Goal: Information Seeking & Learning: Learn about a topic

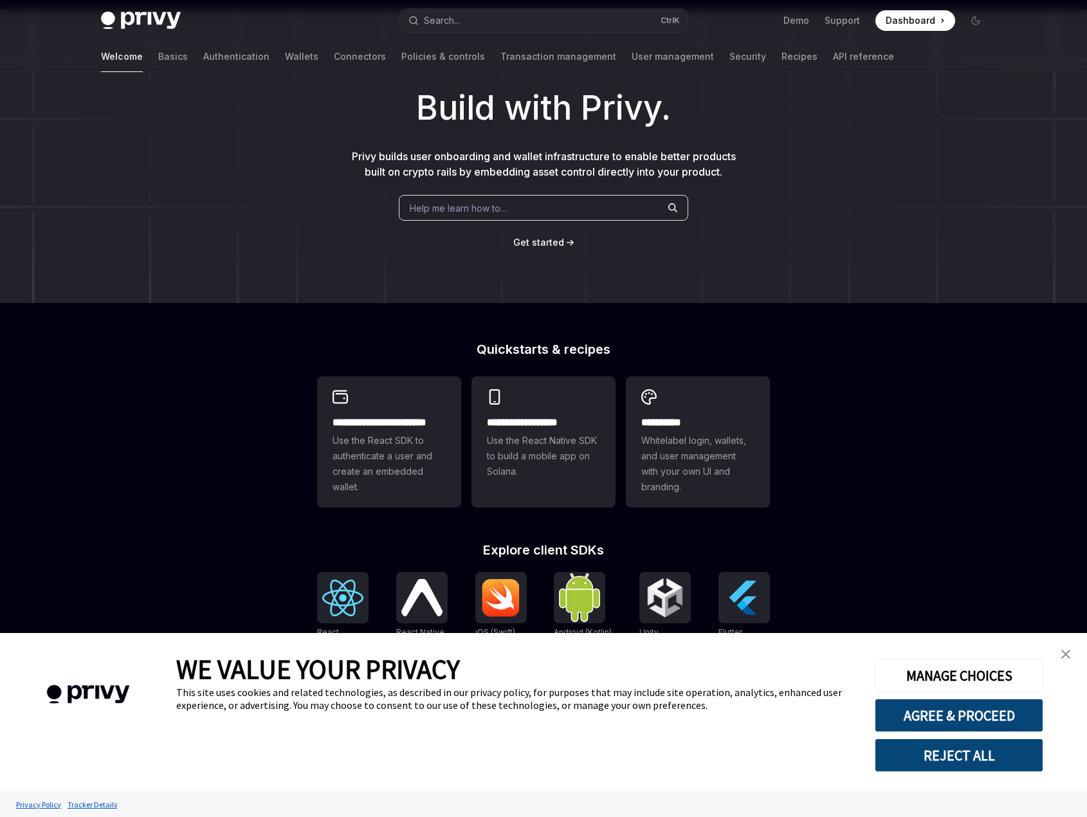
scroll to position [64, 0]
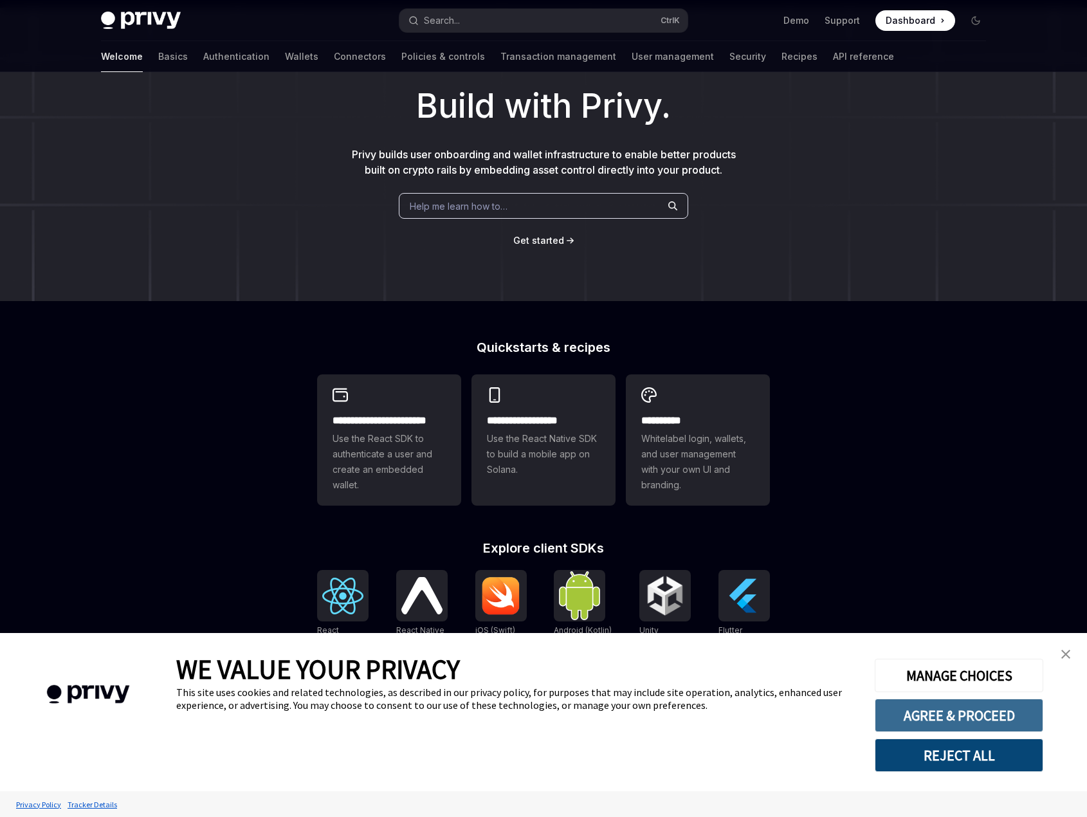
click at [958, 711] on button "AGREE & PROCEED" at bounding box center [959, 714] width 168 height 33
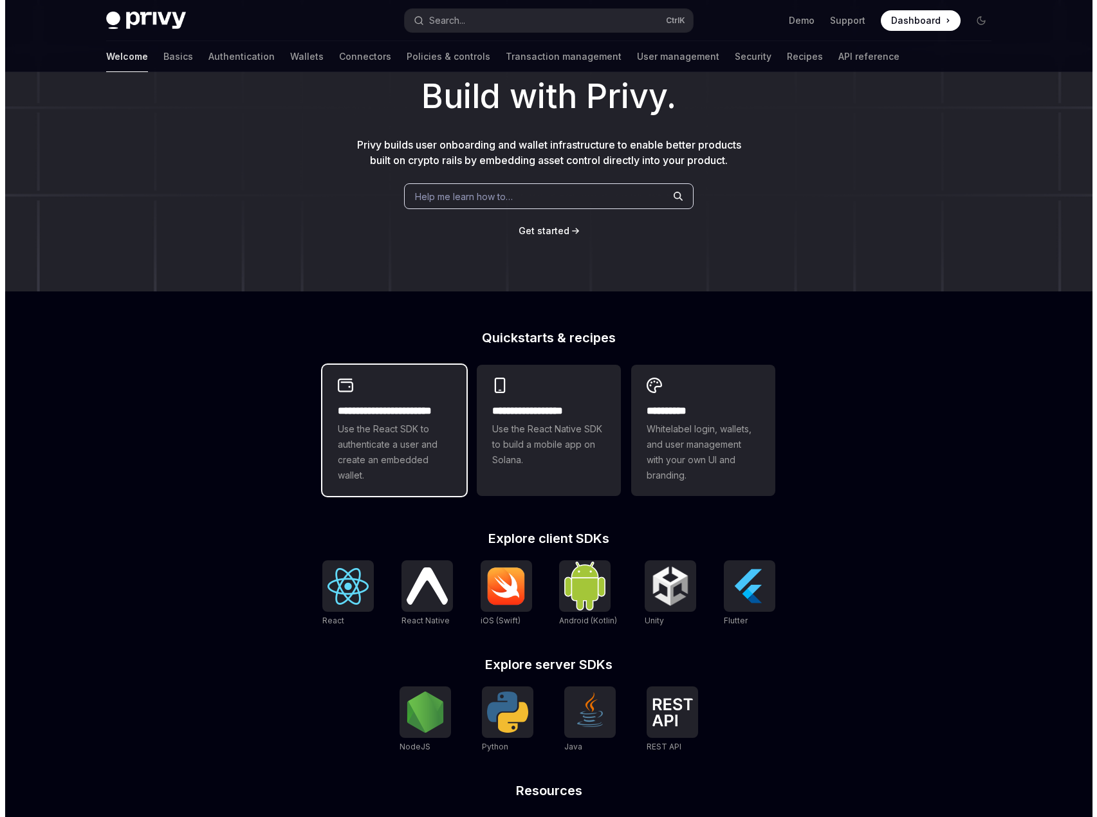
scroll to position [0, 0]
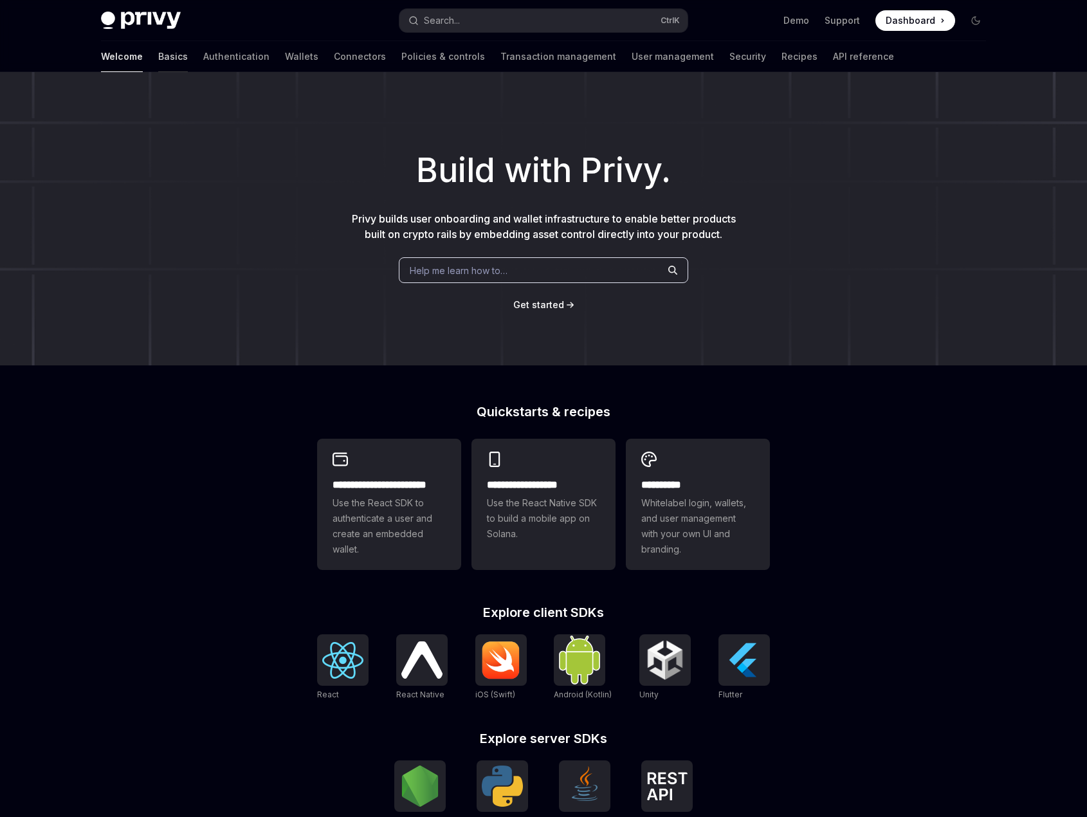
click at [158, 55] on link "Basics" at bounding box center [173, 56] width 30 height 31
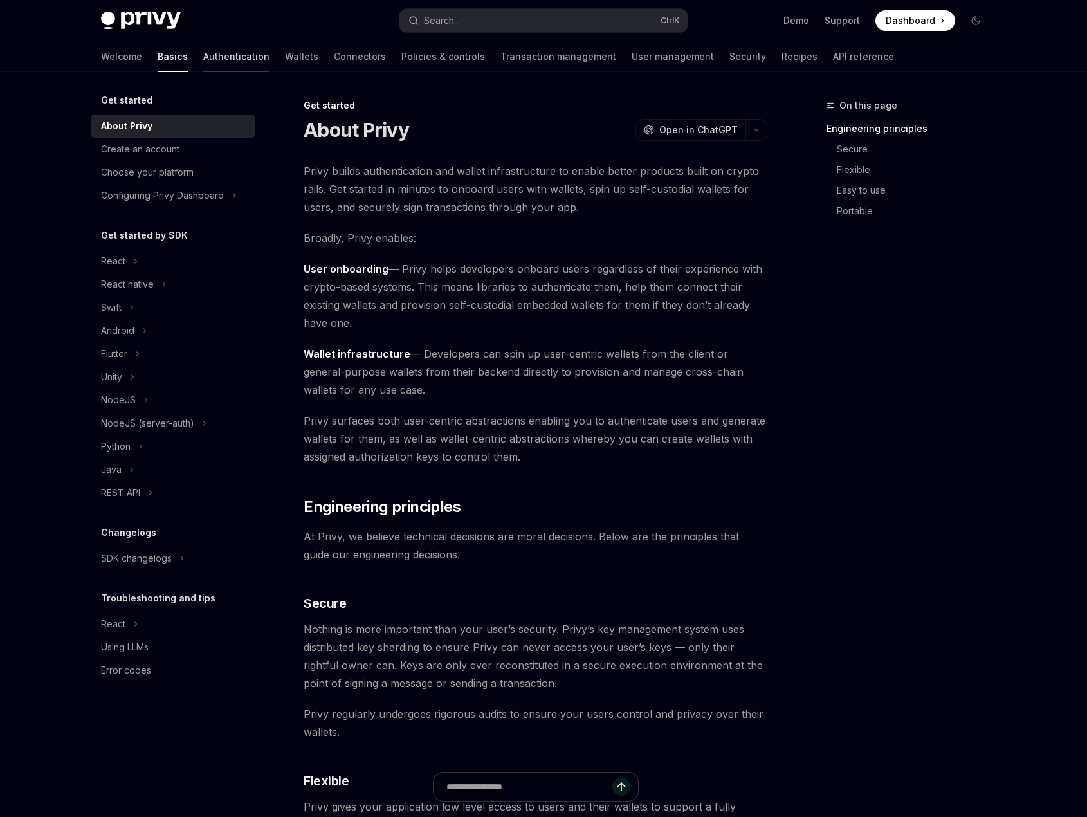
click at [203, 54] on link "Authentication" at bounding box center [236, 56] width 66 height 31
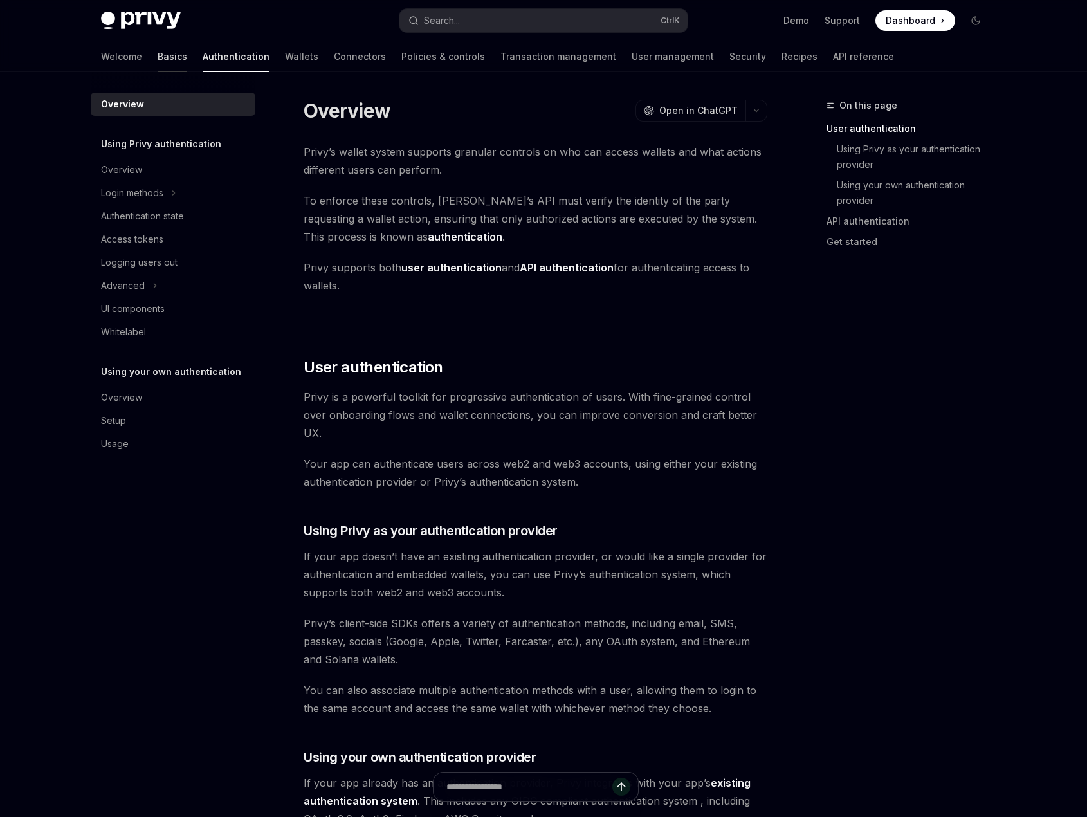
click at [158, 57] on link "Basics" at bounding box center [173, 56] width 30 height 31
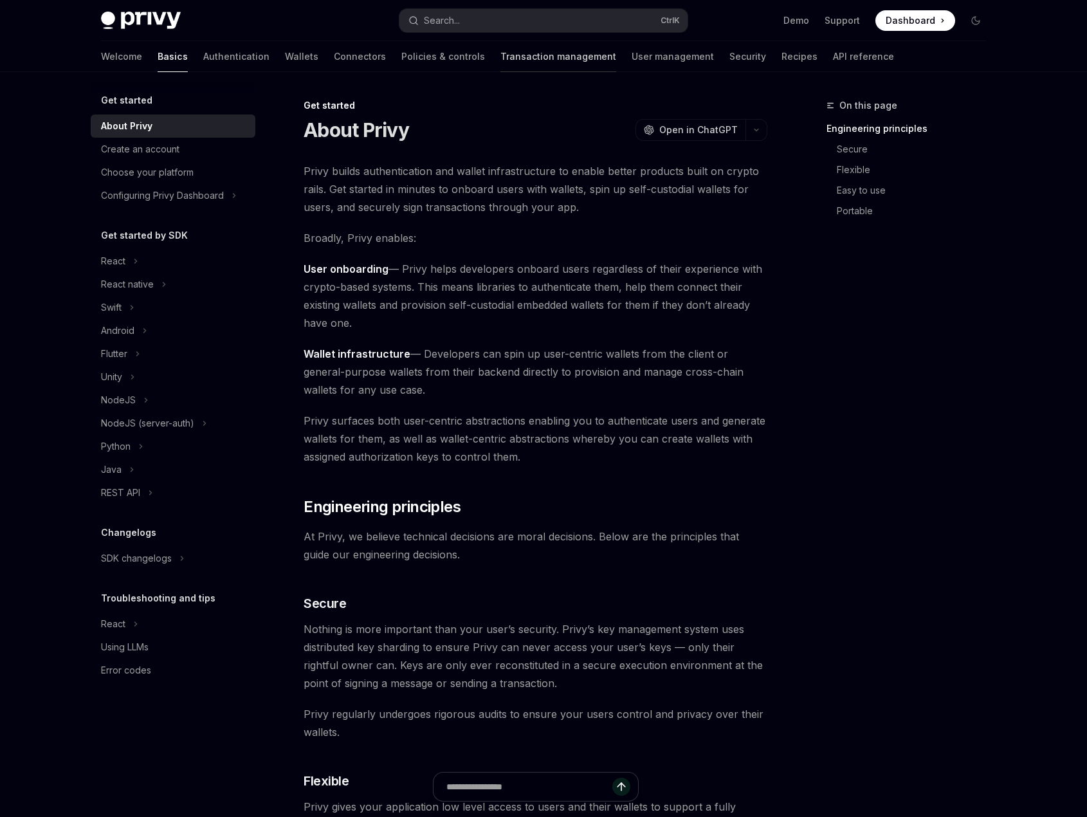
click at [513, 57] on link "Transaction management" at bounding box center [558, 56] width 116 height 31
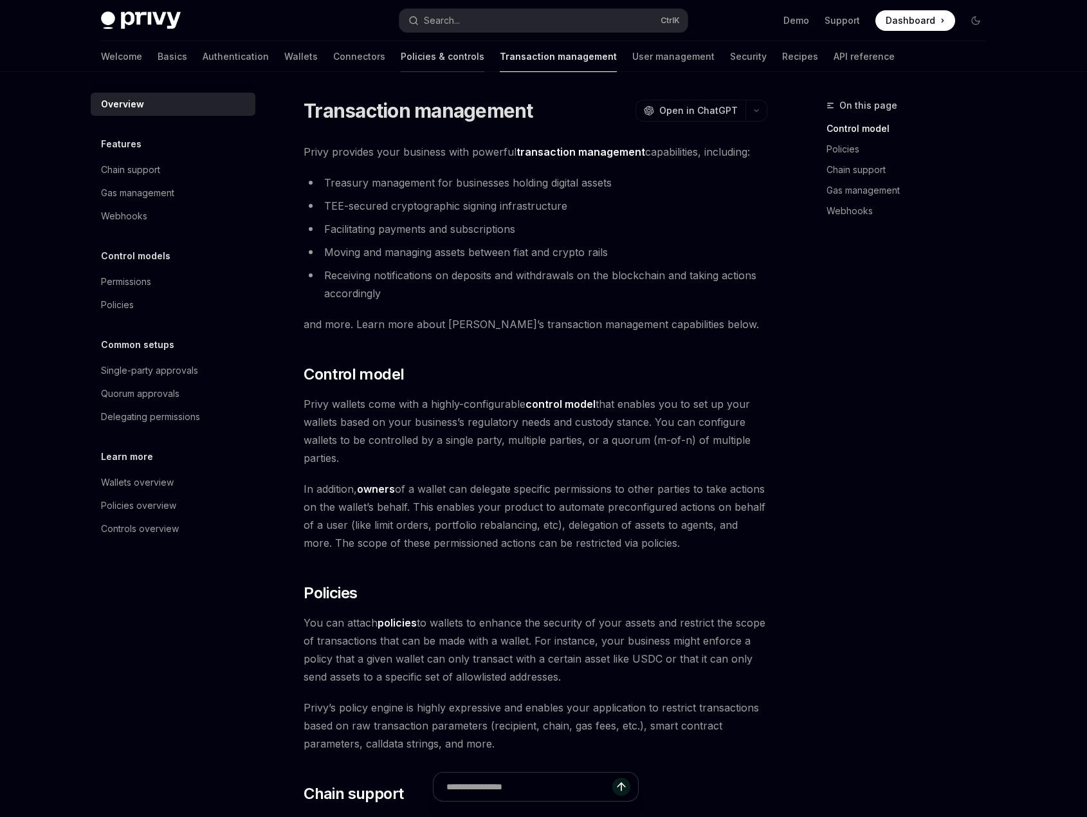
click at [401, 50] on link "Policies & controls" at bounding box center [443, 56] width 84 height 31
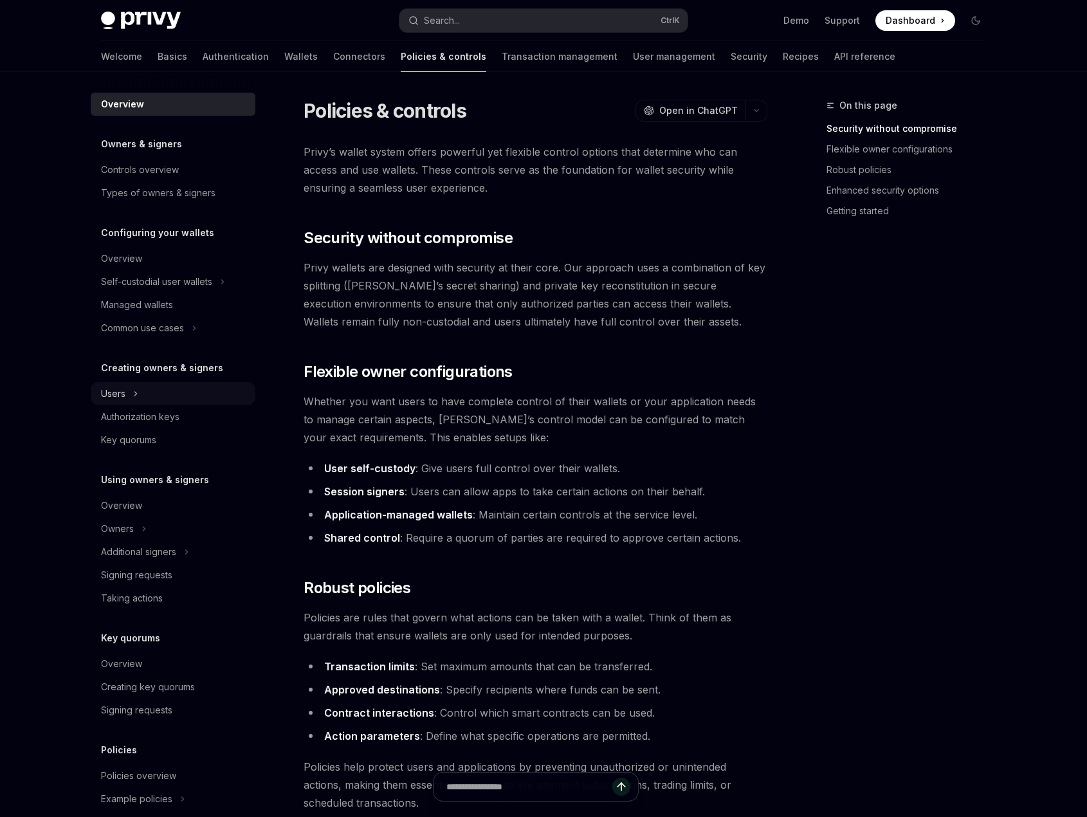
click at [123, 396] on div "Users" at bounding box center [113, 393] width 24 height 15
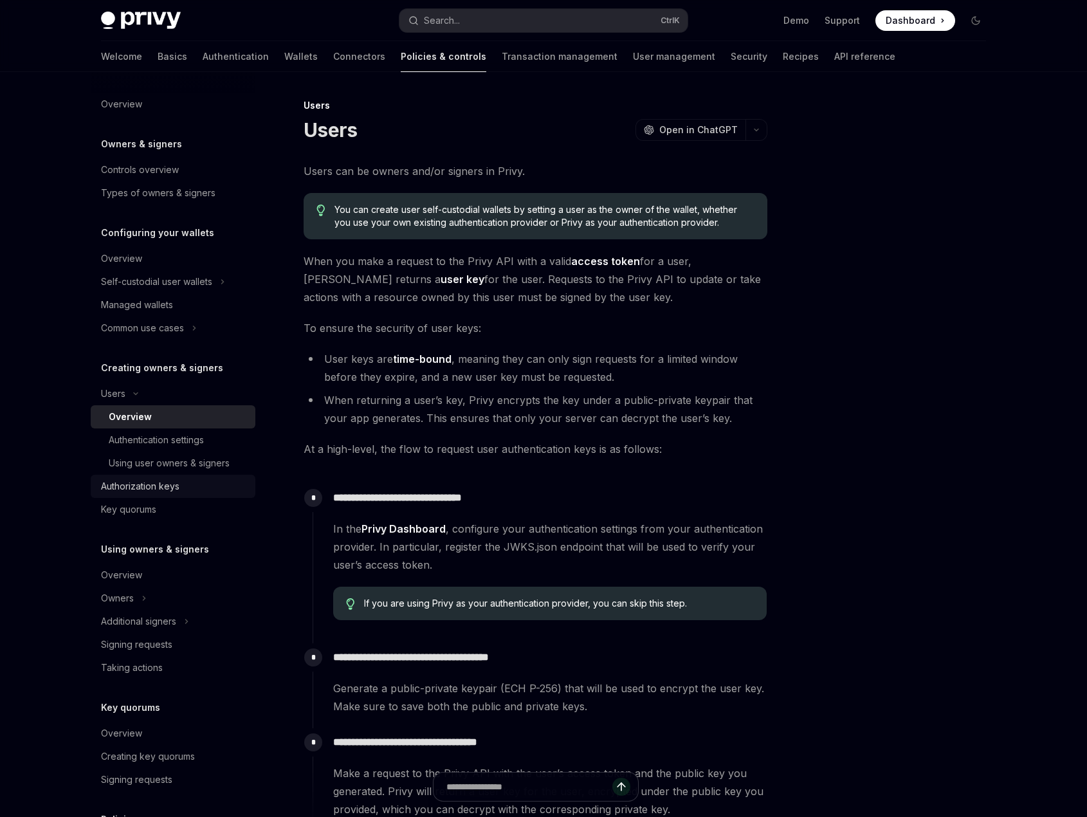
click at [134, 493] on div "Authorization keys" at bounding box center [140, 485] width 78 height 15
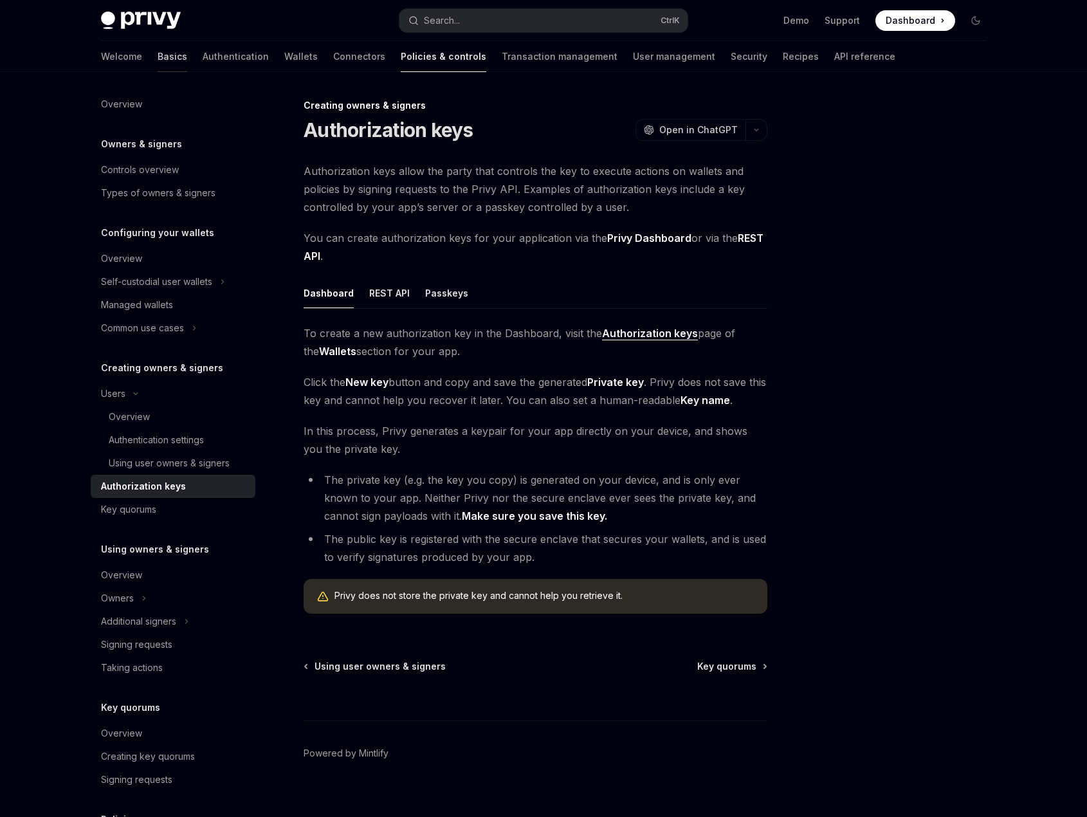
click at [158, 64] on link "Basics" at bounding box center [173, 56] width 30 height 31
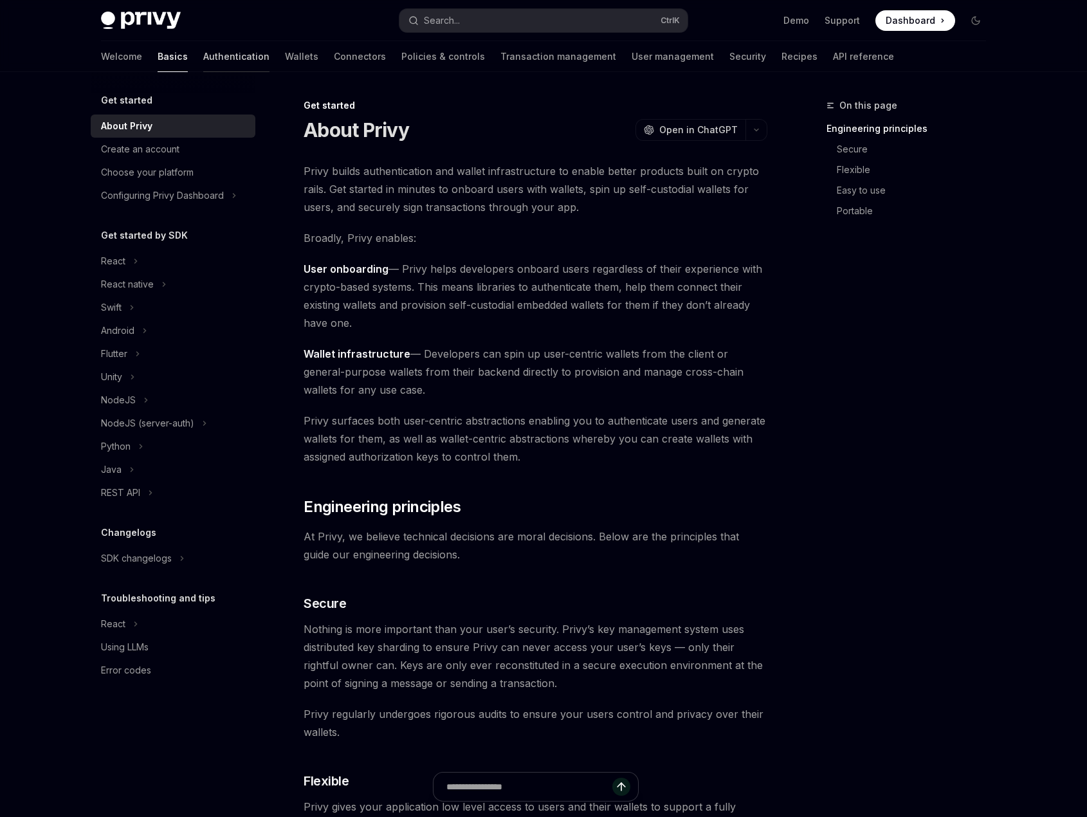
click at [203, 62] on link "Authentication" at bounding box center [236, 56] width 66 height 31
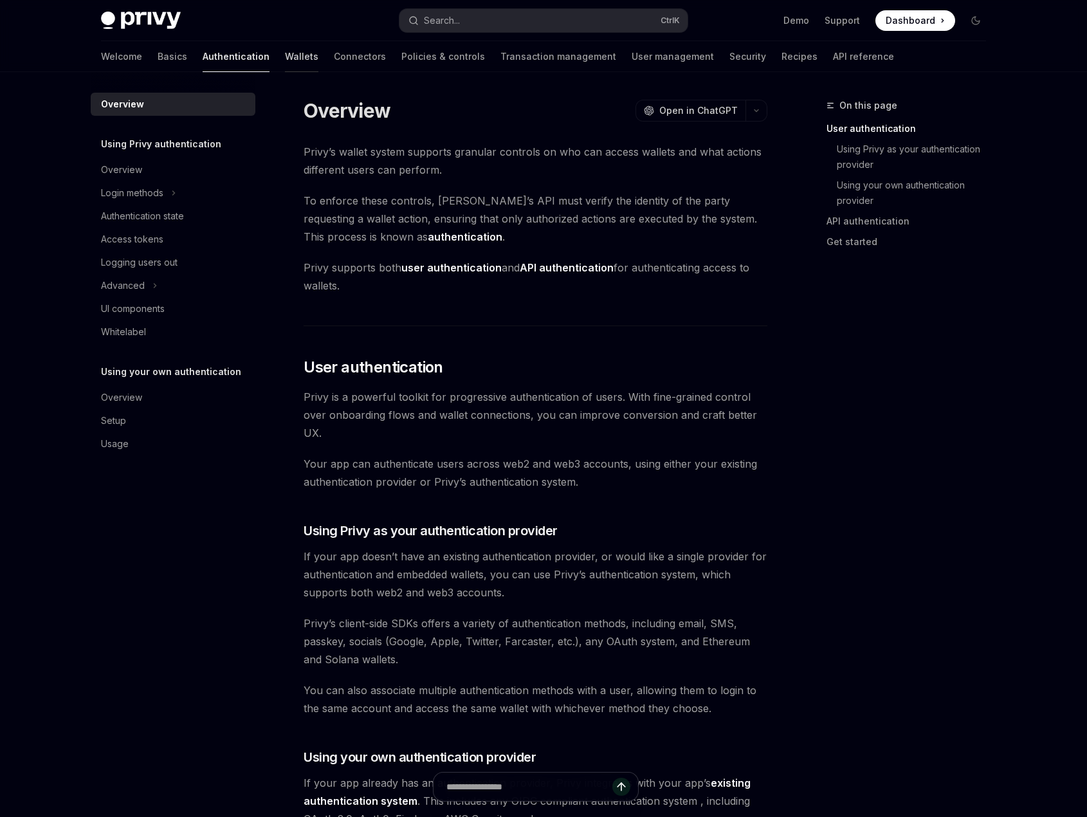
click at [285, 60] on link "Wallets" at bounding box center [301, 56] width 33 height 31
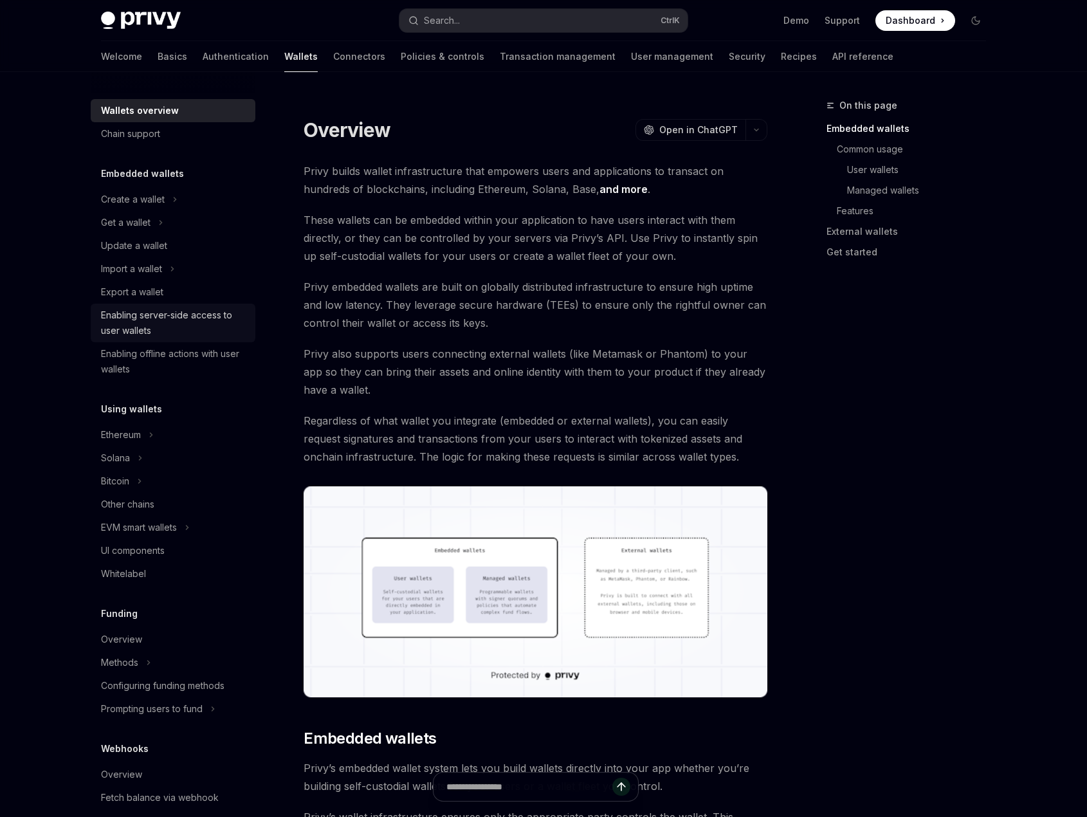
click at [150, 331] on div "Enabling server-side access to user wallets" at bounding box center [174, 322] width 147 height 31
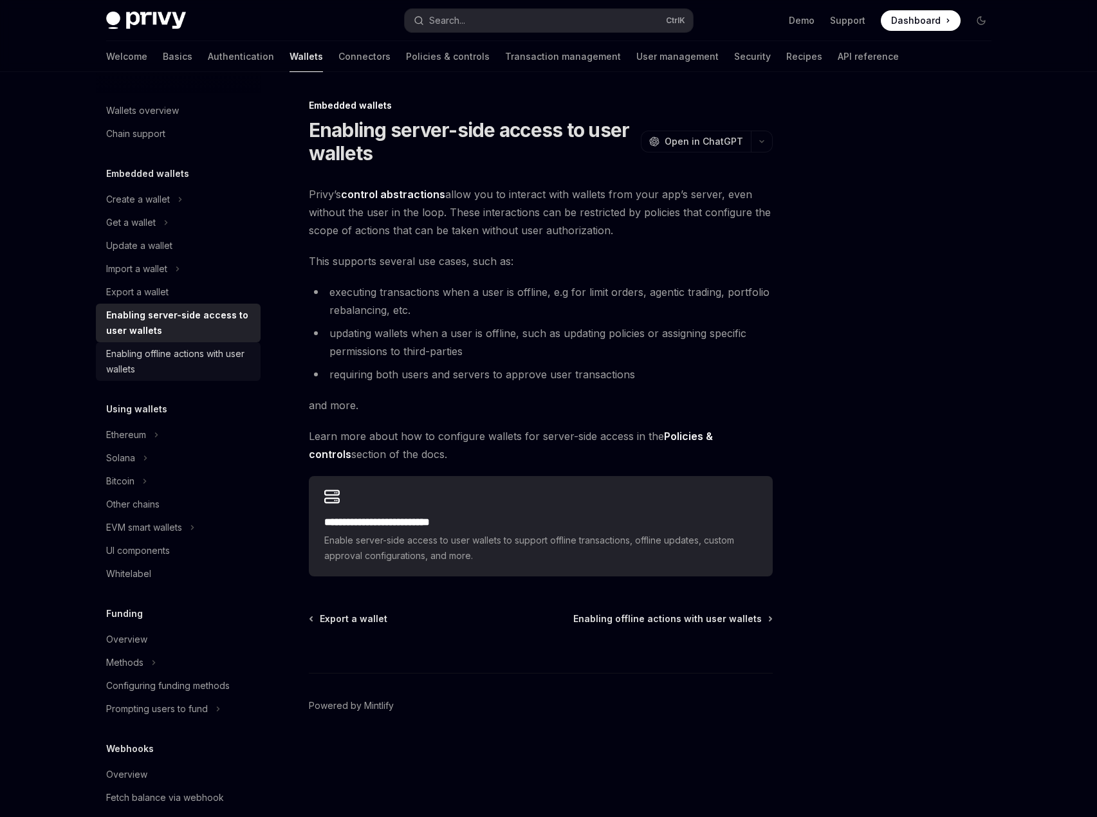
click at [147, 364] on div "Enabling offline actions with user wallets" at bounding box center [179, 361] width 147 height 31
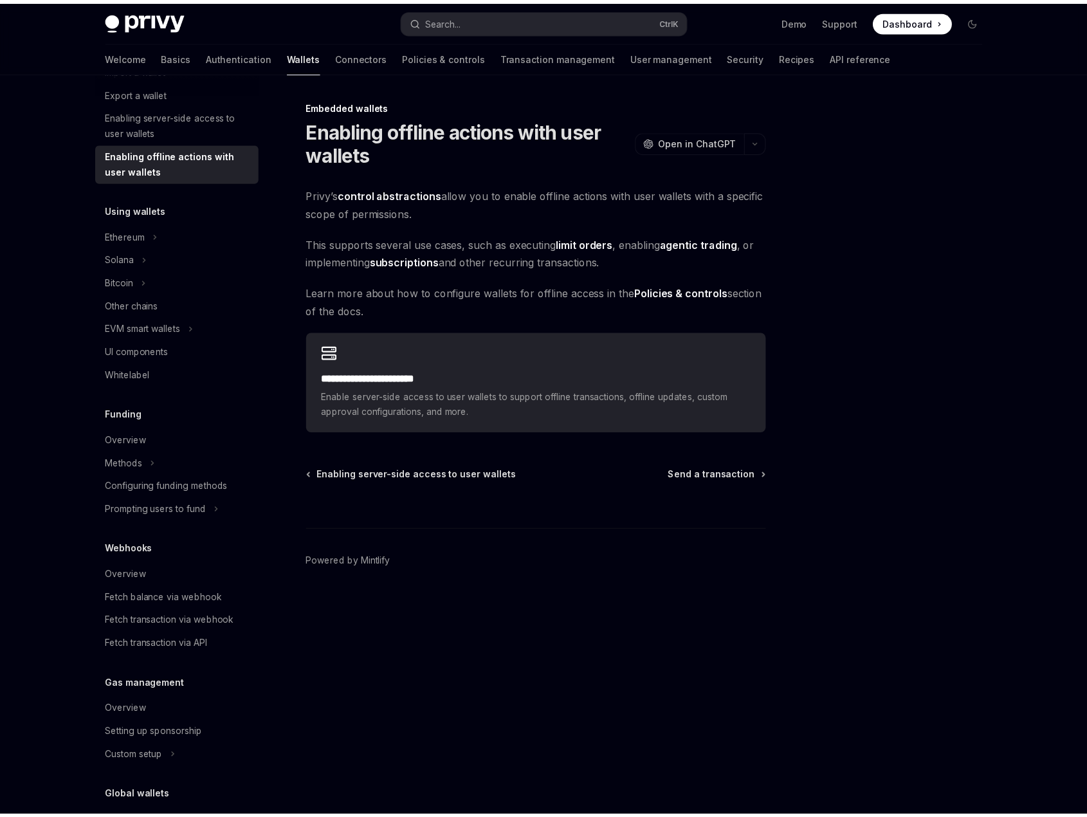
scroll to position [288, 0]
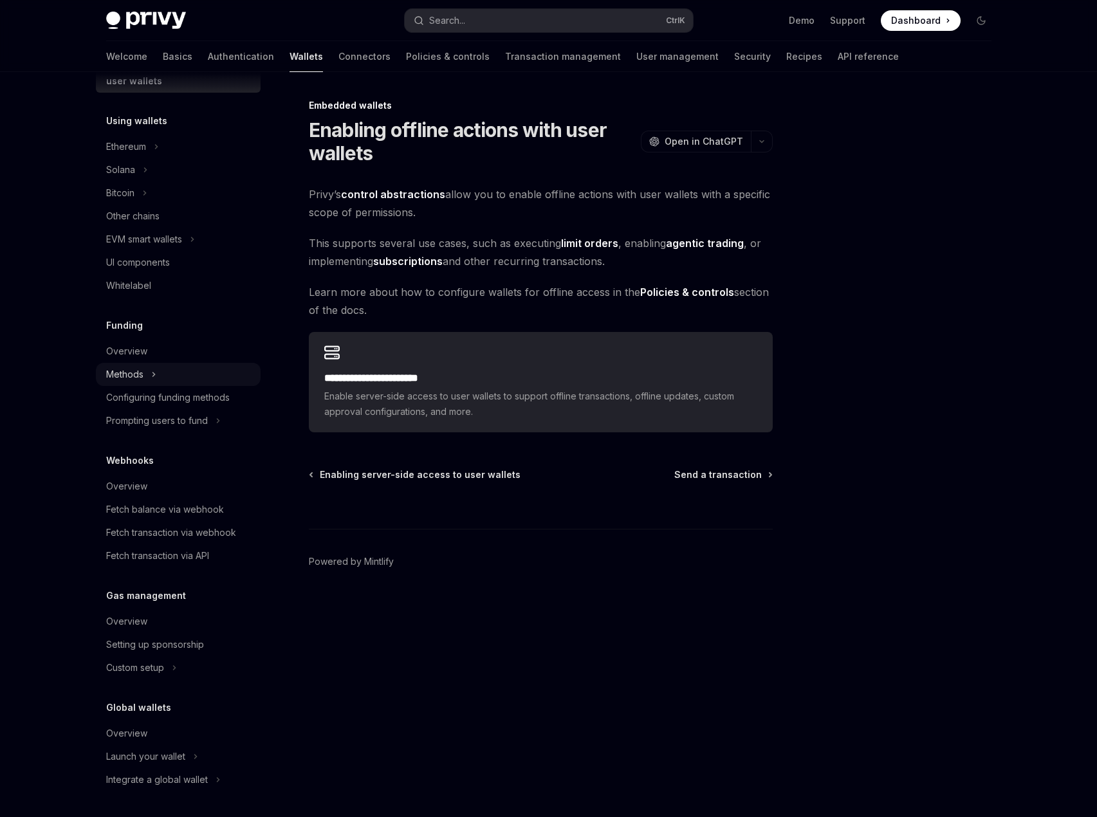
click at [144, 368] on div "Methods" at bounding box center [178, 374] width 165 height 23
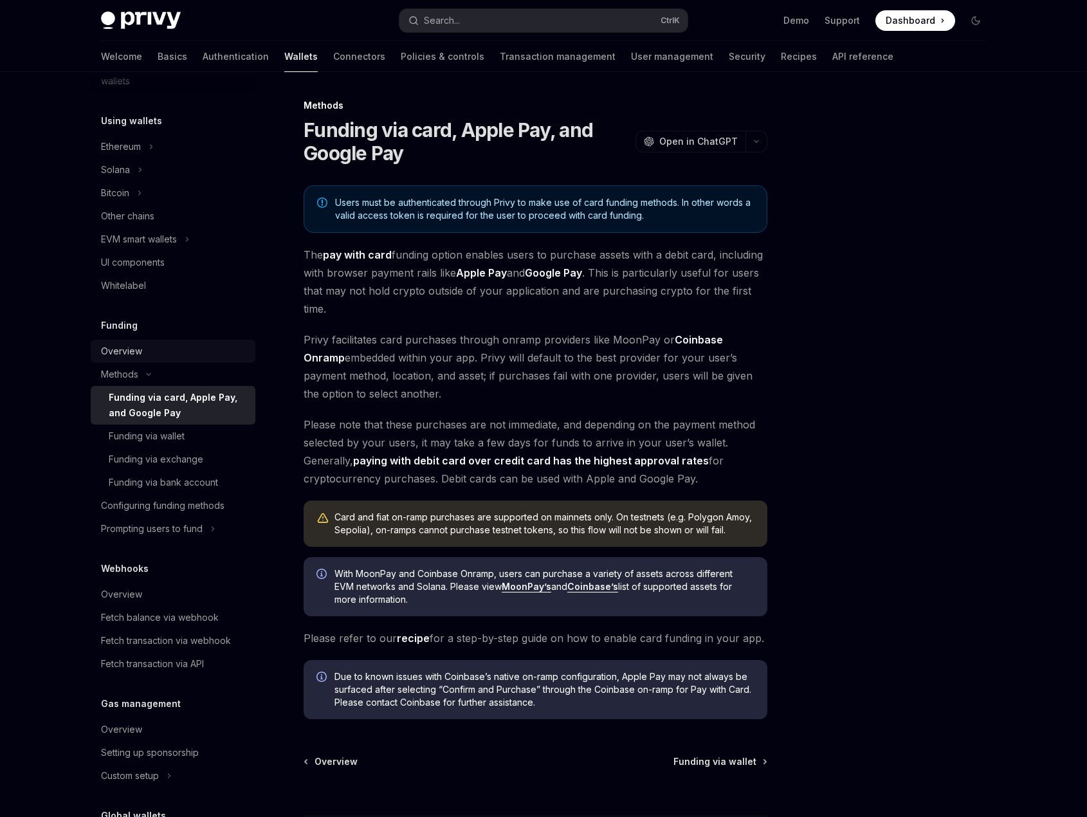
click at [129, 340] on link "Overview" at bounding box center [173, 351] width 165 height 23
type textarea "*"
